Goal: Task Accomplishment & Management: Manage account settings

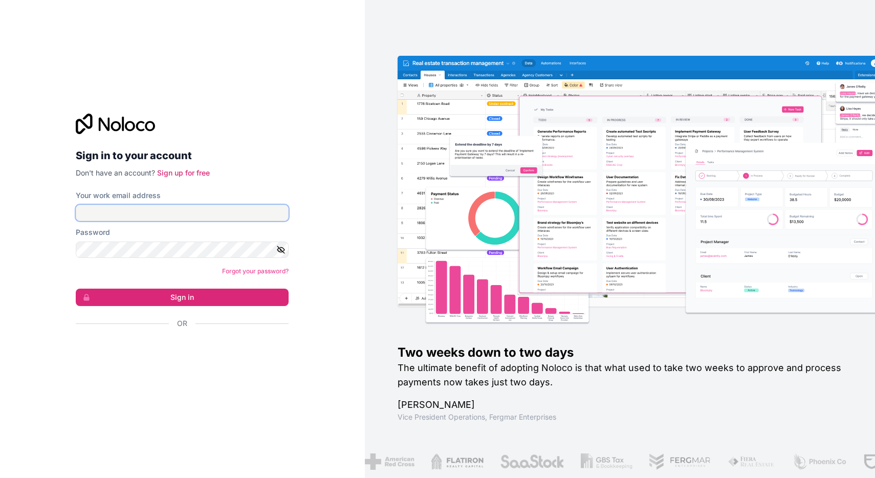
click at [159, 213] on input "Your work email address" at bounding box center [182, 213] width 213 height 16
type input "[EMAIL_ADDRESS][DOMAIN_NAME]"
click at [281, 248] on icon "button" at bounding box center [280, 249] width 9 height 9
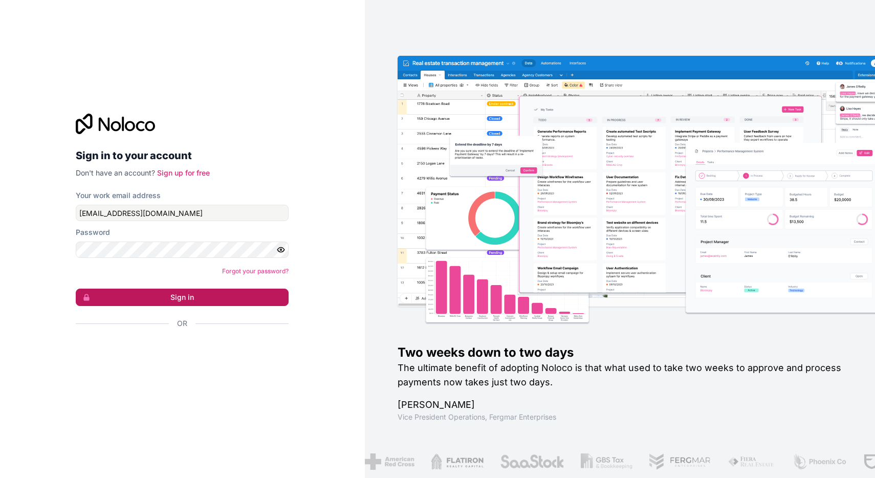
click at [218, 298] on button "Sign in" at bounding box center [182, 297] width 213 height 17
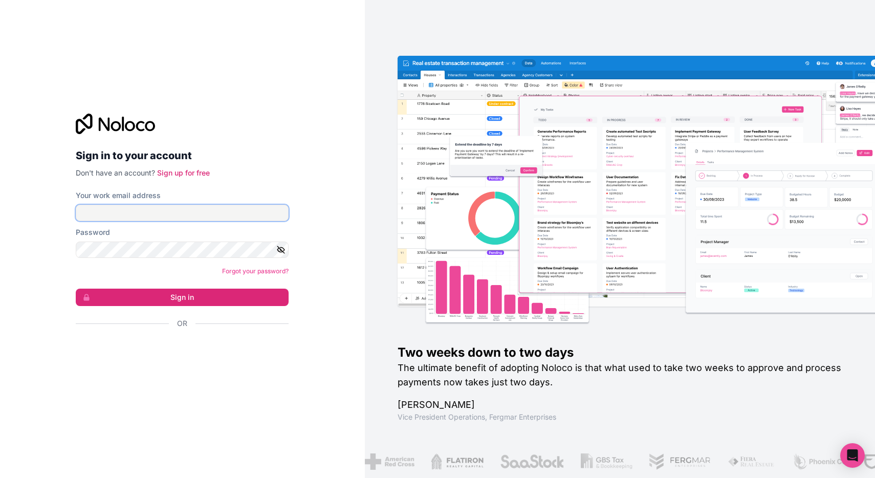
click at [136, 208] on input "Your work email address" at bounding box center [182, 213] width 213 height 16
type input "[EMAIL_ADDRESS][DOMAIN_NAME]"
click at [279, 249] on icon "button" at bounding box center [280, 249] width 9 height 9
click at [76, 289] on button "Sign in" at bounding box center [182, 297] width 213 height 17
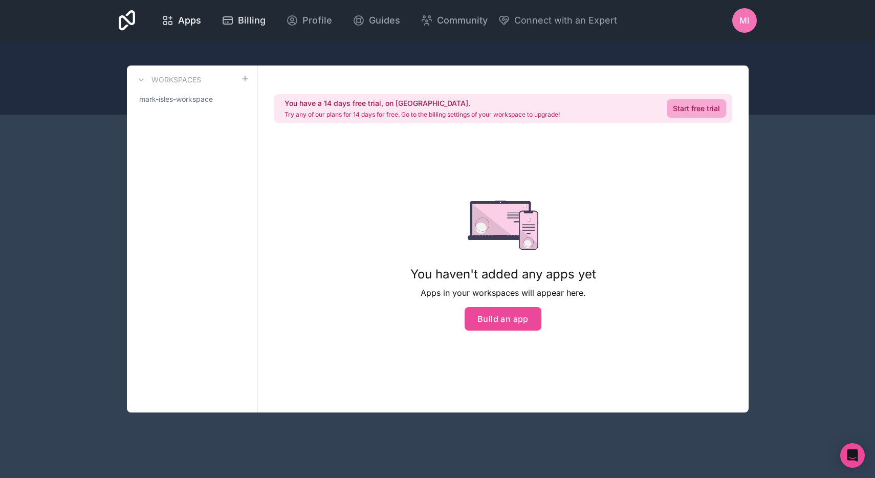
click at [261, 21] on span "Billing" at bounding box center [252, 20] width 28 height 14
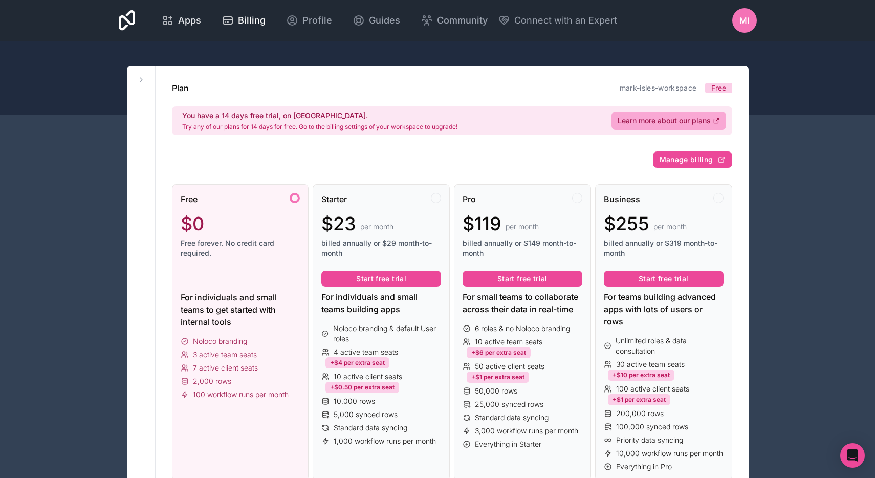
click at [189, 22] on span "Apps" at bounding box center [189, 20] width 23 height 14
